Goal: Task Accomplishment & Management: Use online tool/utility

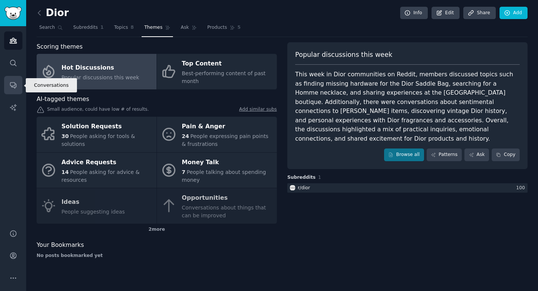
click at [13, 86] on icon "Sidebar" at bounding box center [13, 85] width 8 height 8
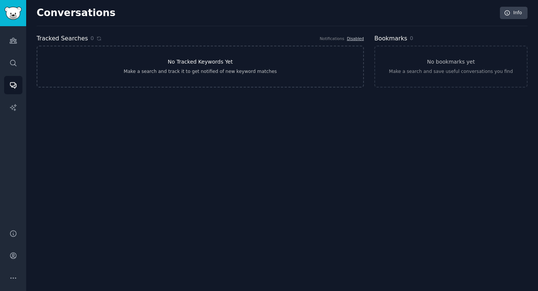
click at [245, 69] on div "Make a search and track it to get notified of new keyword matches" at bounding box center [200, 71] width 153 height 7
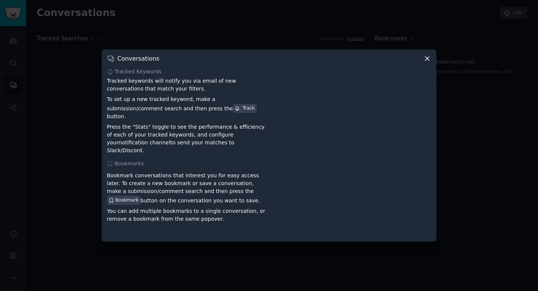
click at [425, 62] on icon at bounding box center [427, 59] width 8 height 8
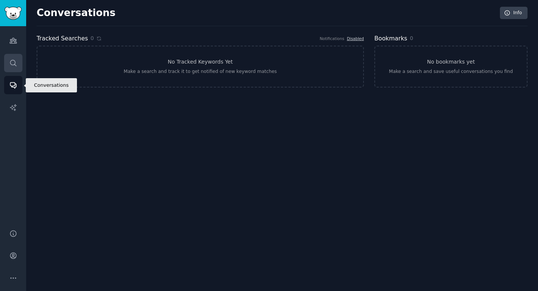
click at [12, 68] on link "Search" at bounding box center [13, 63] width 18 height 18
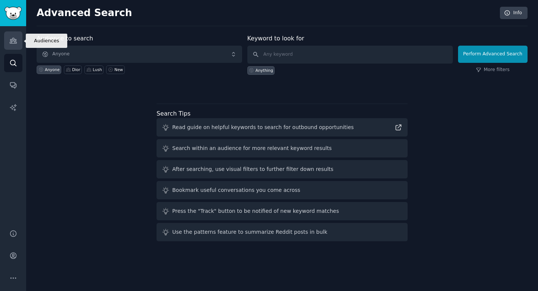
click at [11, 44] on icon "Sidebar" at bounding box center [13, 41] width 8 height 8
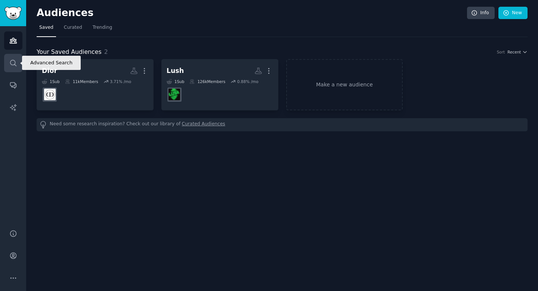
click at [10, 58] on link "Search" at bounding box center [13, 63] width 18 height 18
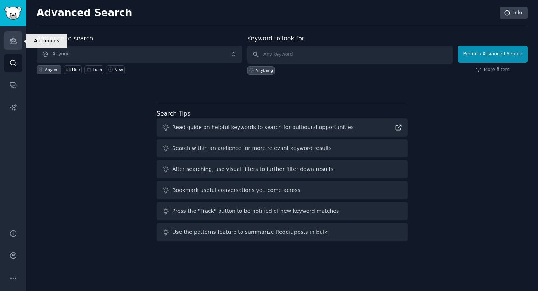
click at [10, 39] on icon "Sidebar" at bounding box center [13, 40] width 7 height 5
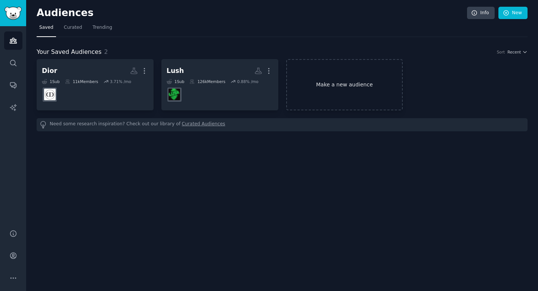
click at [291, 83] on link "Make a new audience" at bounding box center [344, 84] width 117 height 51
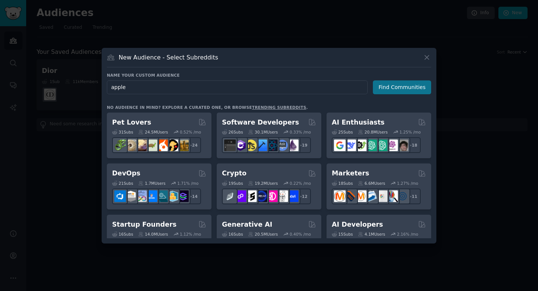
type input "apple"
click at [388, 87] on button "Find Communities" at bounding box center [402, 87] width 58 height 14
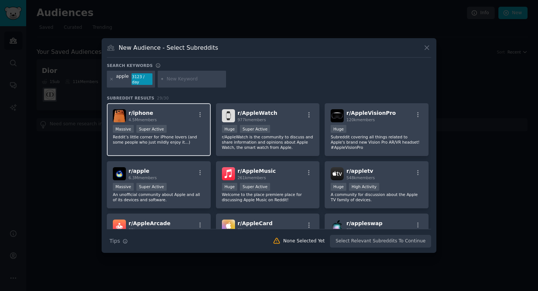
click at [184, 120] on div "r/ iphone 4.5M members Massive Super Active Reddit’s little corner for iPhone l…" at bounding box center [159, 129] width 104 height 53
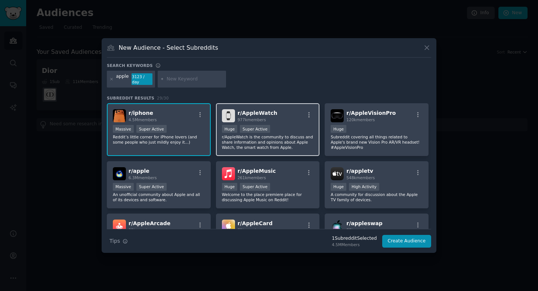
click at [241, 117] on span "977k members" at bounding box center [252, 119] width 28 height 4
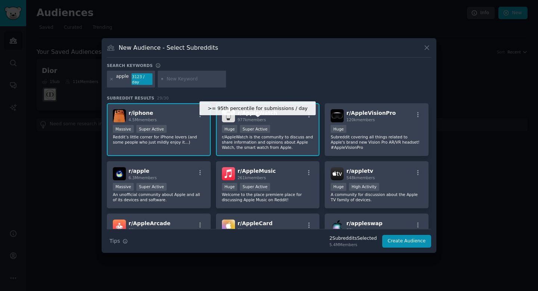
scroll to position [5, 0]
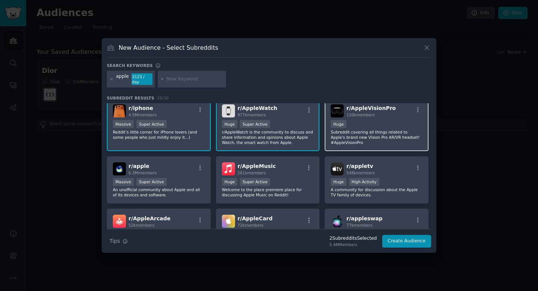
click at [335, 115] on div "r/ AppleVisionPro 120k members Huge Subreddit covering all things related to Ap…" at bounding box center [377, 124] width 104 height 53
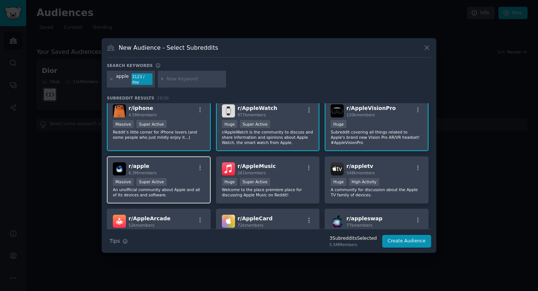
click at [169, 163] on div "r/ apple 6.3M members" at bounding box center [159, 168] width 92 height 13
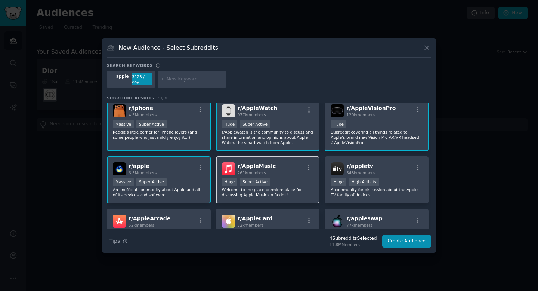
click at [253, 163] on span "r/ AppleMusic" at bounding box center [257, 166] width 38 height 6
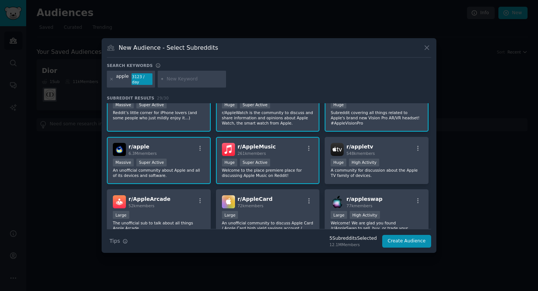
scroll to position [28, 0]
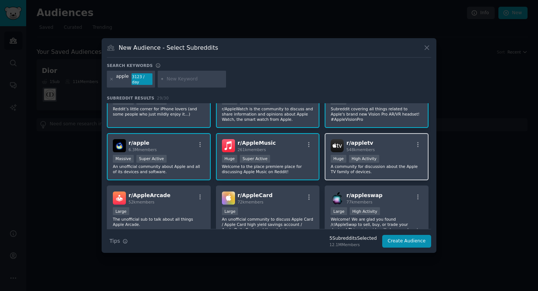
click at [377, 139] on div "r/ appletv 548k members" at bounding box center [377, 145] width 92 height 13
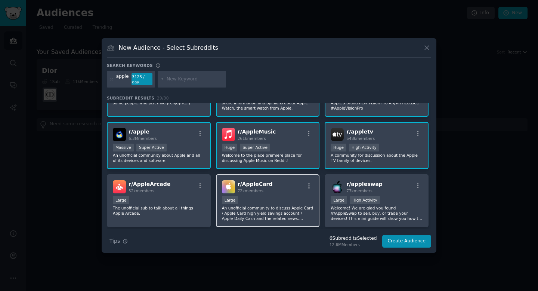
scroll to position [44, 0]
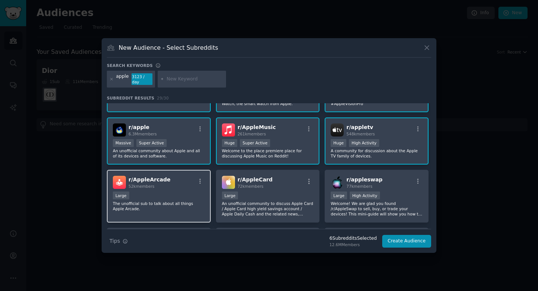
click at [197, 185] on div "r/ AppleArcade 52k members" at bounding box center [159, 182] width 92 height 13
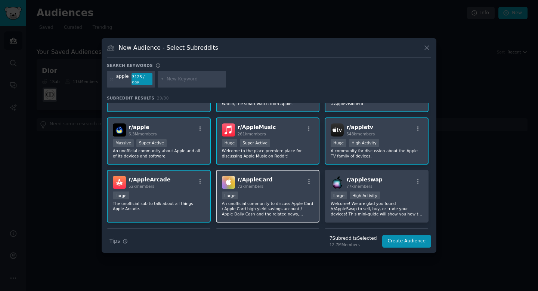
click at [235, 179] on div "r/ AppleCard 72k members" at bounding box center [268, 182] width 92 height 13
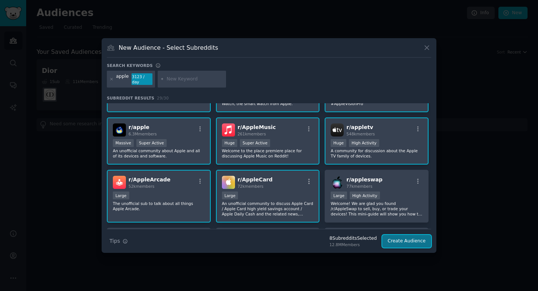
click at [412, 240] on button "Create Audience" at bounding box center [406, 241] width 49 height 13
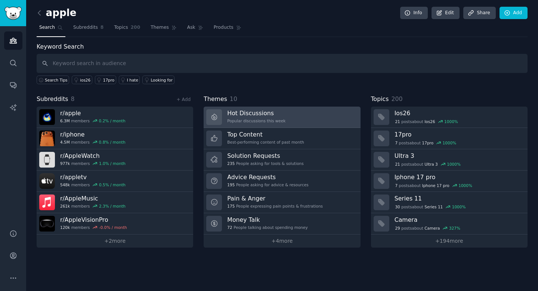
click at [268, 115] on h3 "Hot Discussions" at bounding box center [256, 113] width 58 height 8
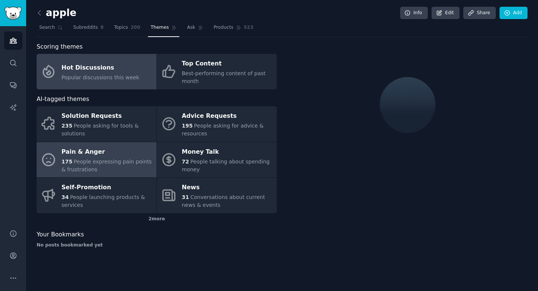
click at [117, 146] on div "Pain & Anger" at bounding box center [107, 152] width 91 height 12
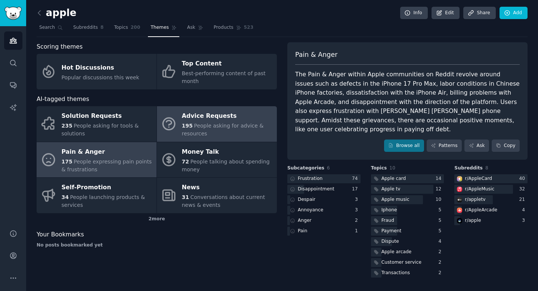
click at [186, 128] on span "195" at bounding box center [187, 126] width 11 height 6
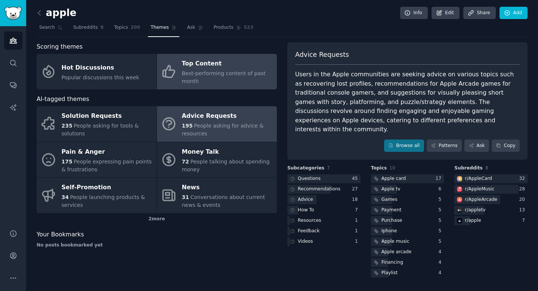
click at [177, 65] on link "Top Content Best-performing content of past month" at bounding box center [217, 71] width 120 height 35
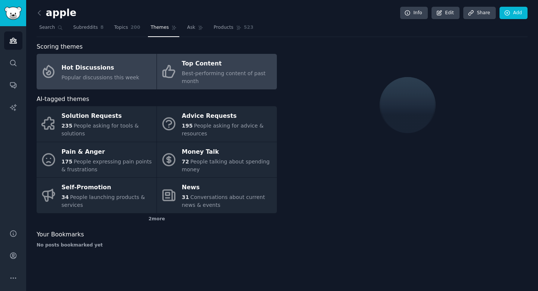
click at [131, 68] on div "Hot Discussions" at bounding box center [101, 68] width 78 height 12
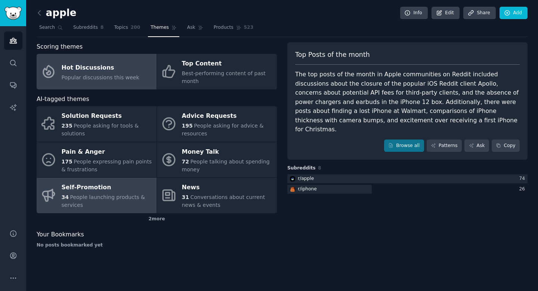
click at [113, 200] on span "People launching products & services" at bounding box center [103, 201] width 83 height 14
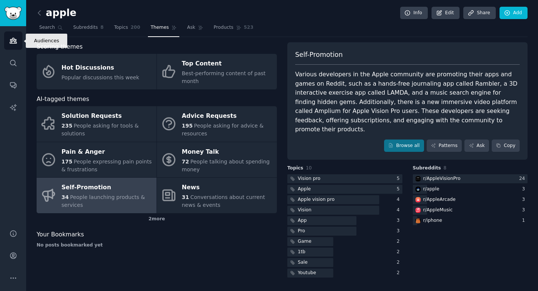
click at [14, 42] on icon "Sidebar" at bounding box center [13, 40] width 7 height 5
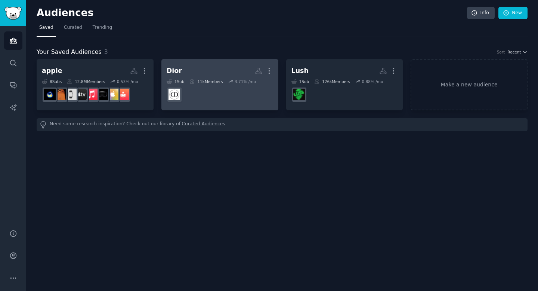
click at [179, 68] on div "Dior" at bounding box center [174, 70] width 15 height 9
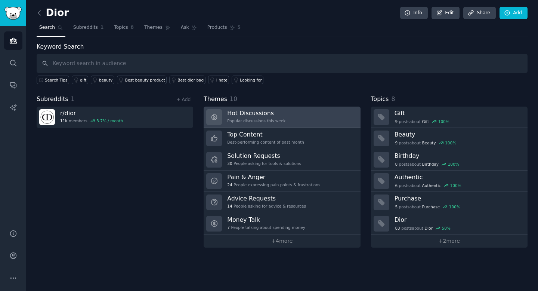
click at [243, 113] on h3 "Hot Discussions" at bounding box center [256, 113] width 58 height 8
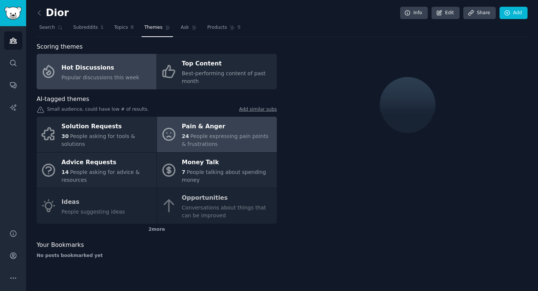
click at [189, 132] on div "24 People expressing pain points & frustrations" at bounding box center [227, 140] width 91 height 16
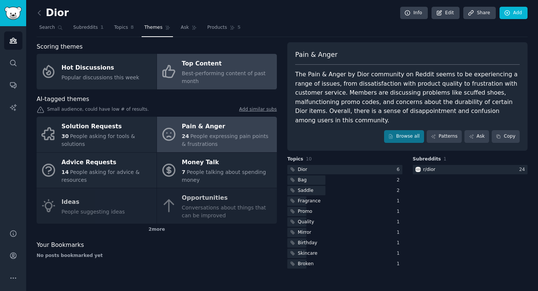
click at [197, 81] on span "Best-performing content of past month" at bounding box center [224, 77] width 84 height 14
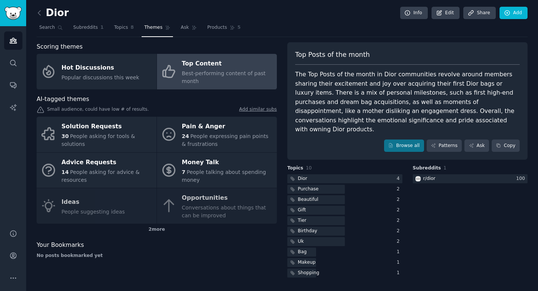
click at [192, 199] on div "Solution Requests 30 People asking for tools & solutions Pain & Anger 24 People…" at bounding box center [157, 170] width 240 height 107
click at [176, 201] on div "Solution Requests 30 People asking for tools & solutions Pain & Anger 24 People…" at bounding box center [157, 170] width 240 height 107
click at [128, 28] on link "Topics 8" at bounding box center [123, 29] width 25 height 15
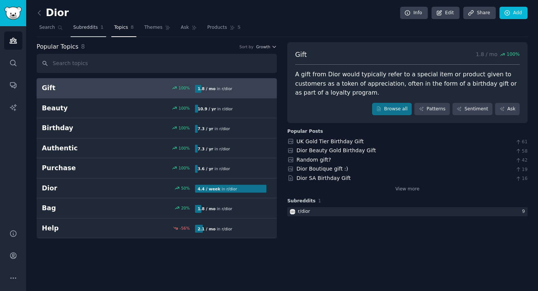
click at [77, 26] on span "Subreddits" at bounding box center [85, 27] width 25 height 7
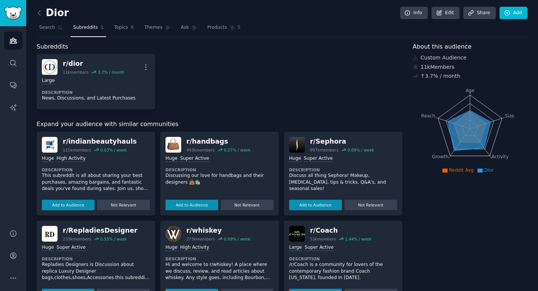
click at [174, 28] on nav "Search Subreddits 1 Topics 8 Themes Ask Products 5" at bounding box center [282, 29] width 491 height 15
click at [178, 28] on link "Ask" at bounding box center [188, 29] width 21 height 15
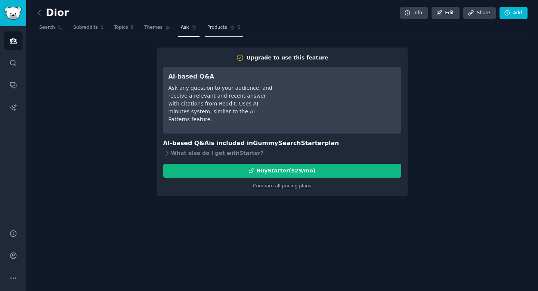
click at [218, 33] on link "Products 5" at bounding box center [224, 29] width 38 height 15
